Goal: Find specific page/section: Find specific page/section

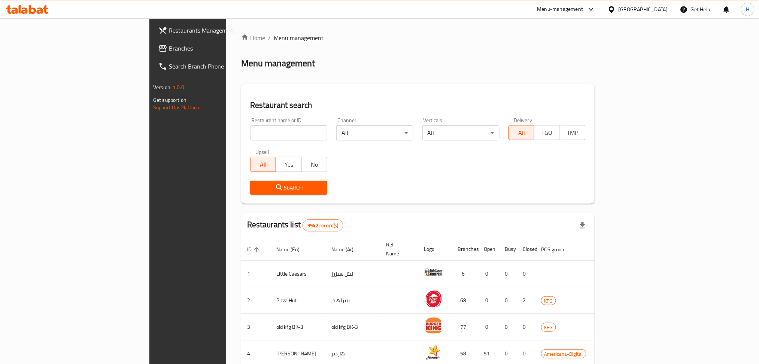
click at [169, 49] on span "Branches" at bounding box center [219, 48] width 101 height 9
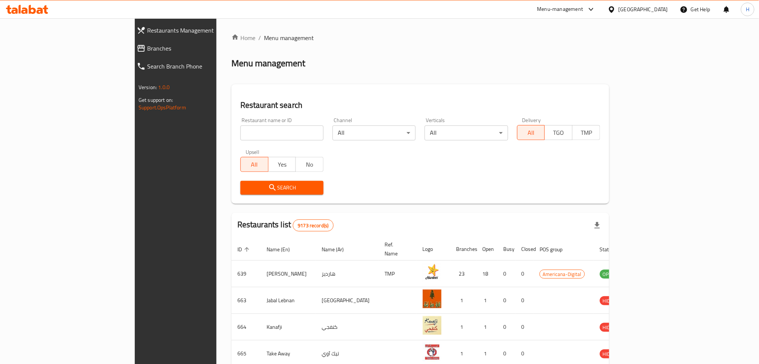
click at [147, 48] on span "Branches" at bounding box center [201, 48] width 109 height 9
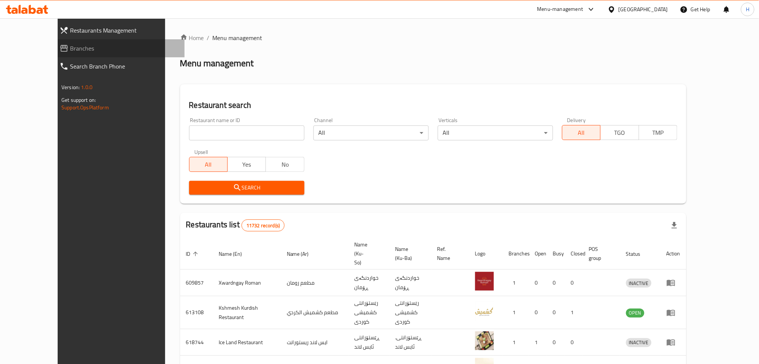
click at [70, 50] on span "Branches" at bounding box center [124, 48] width 109 height 9
